Goal: Navigation & Orientation: Find specific page/section

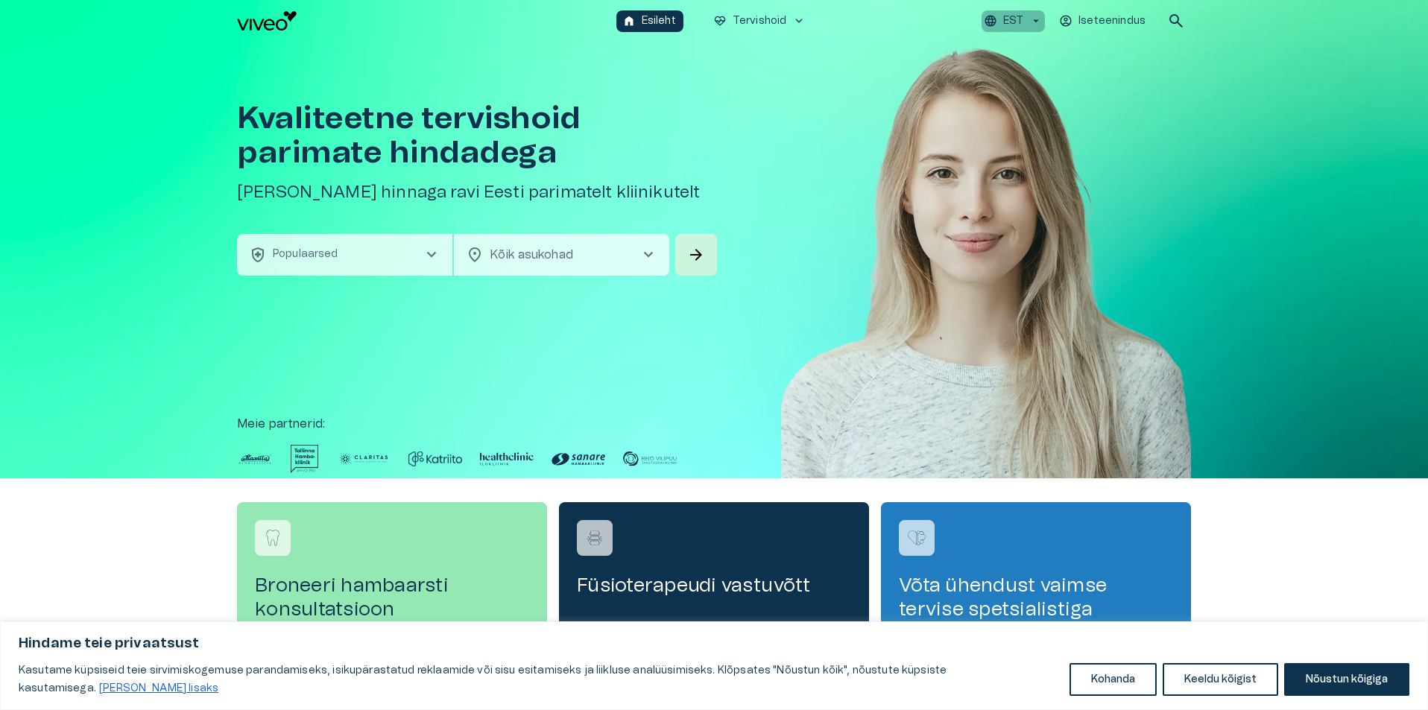
click at [1038, 17] on icon "button" at bounding box center [1035, 20] width 13 height 13
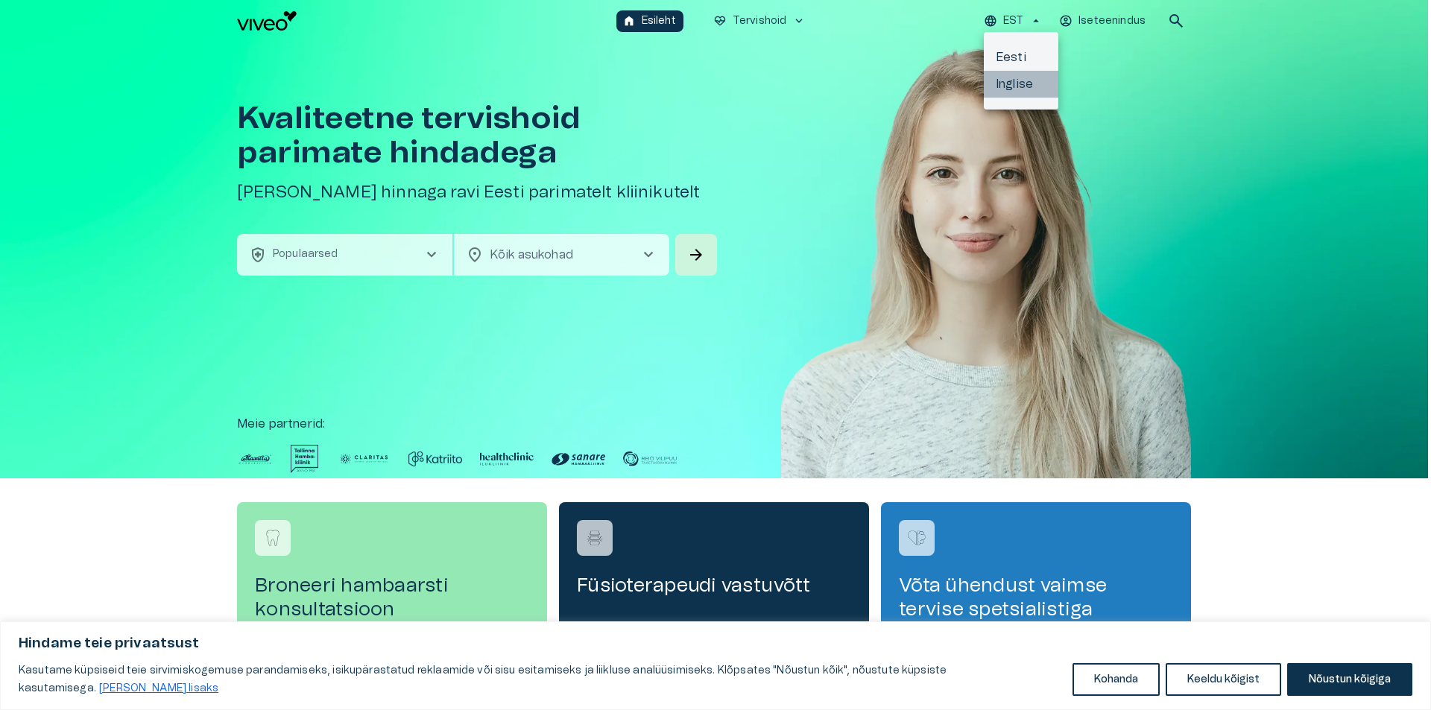
click at [1026, 86] on li "Inglise" at bounding box center [1021, 84] width 75 height 27
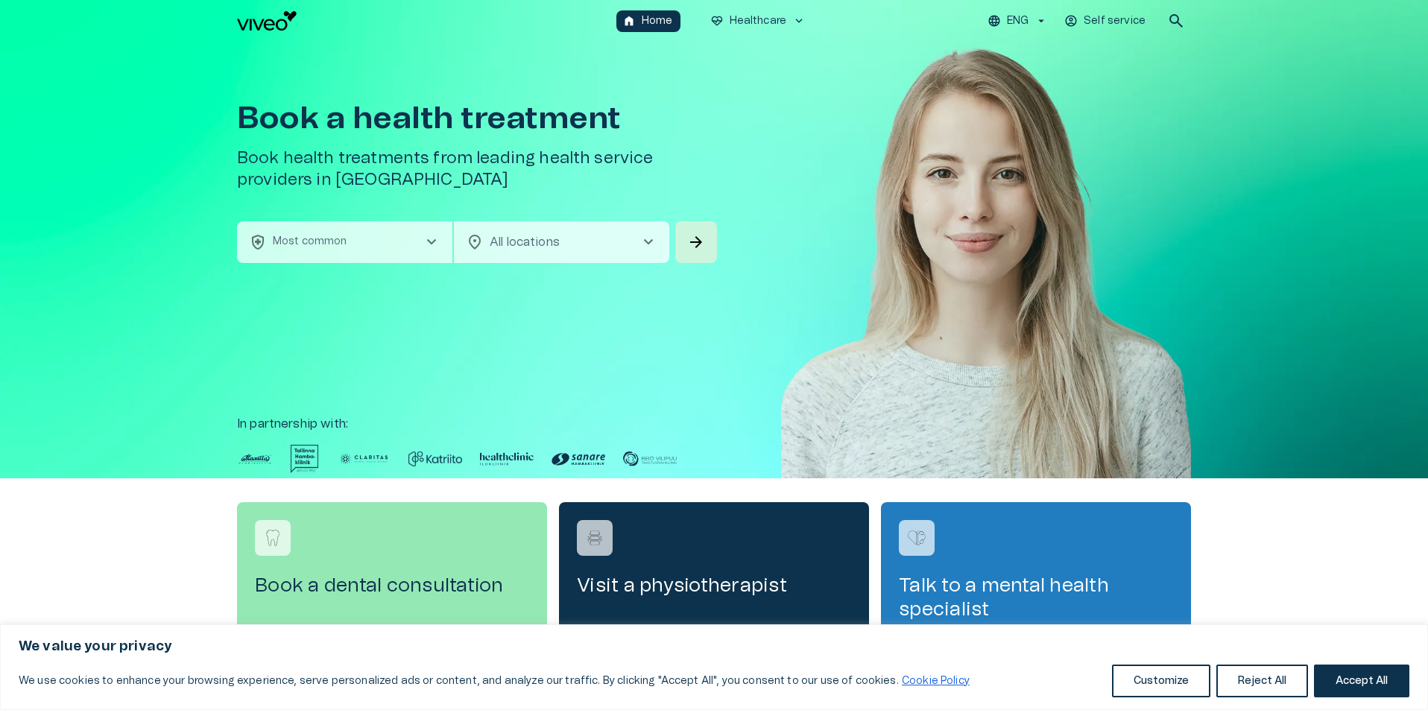
click at [648, 244] on span "chevron_right" at bounding box center [649, 242] width 18 height 18
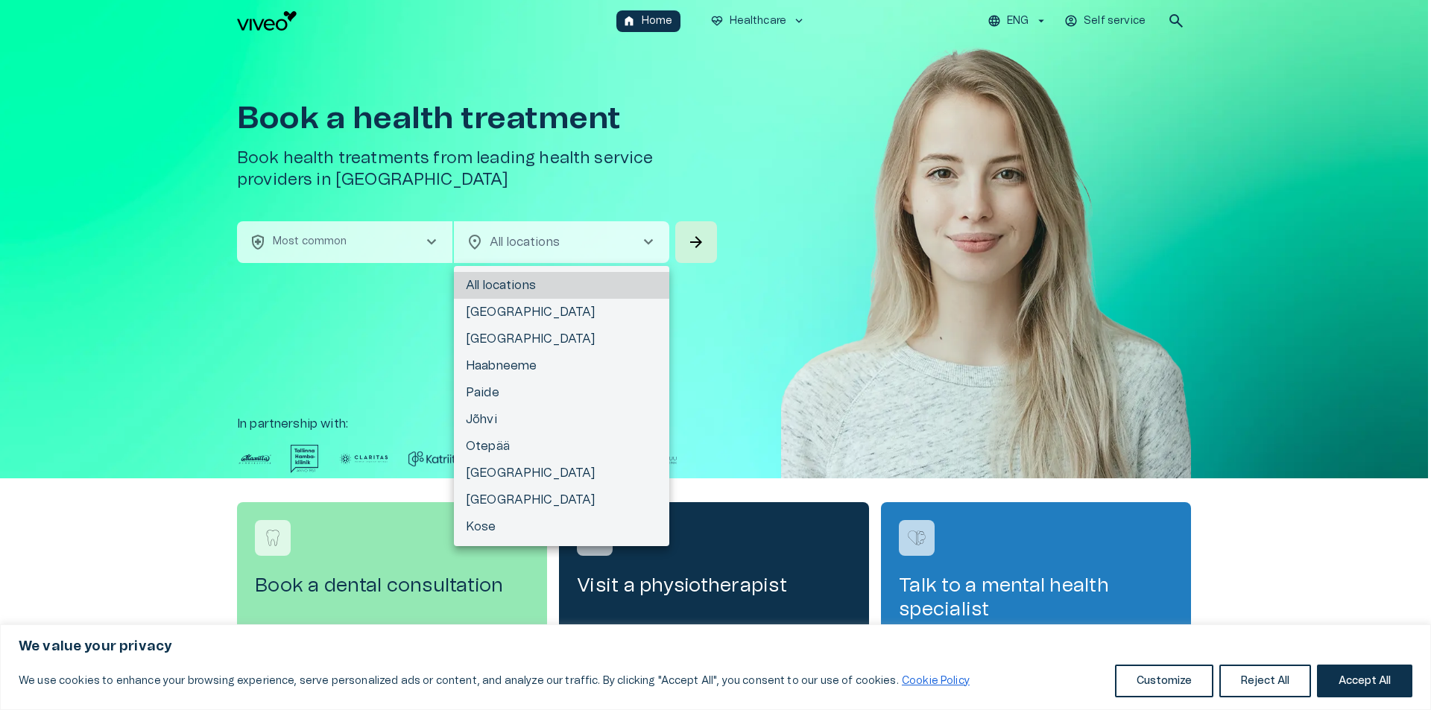
click at [795, 211] on div at bounding box center [715, 355] width 1431 height 710
